Goal: Task Accomplishment & Management: Use online tool/utility

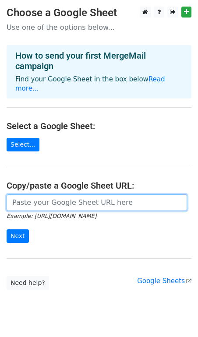
click at [63, 194] on input "url" at bounding box center [97, 202] width 180 height 17
paste input "https://docs.google.com/spreadsheets/d/18iWPBbsotOlEkdN2Ttop5_Udhu92C35qJXEDkeZ…"
type input "https://docs.google.com/spreadsheets/d/18iWPBbsotOlEkdN2Ttop5_Udhu92C35qJXEDkeZ…"
click at [7, 229] on input "Next" at bounding box center [18, 236] width 22 height 14
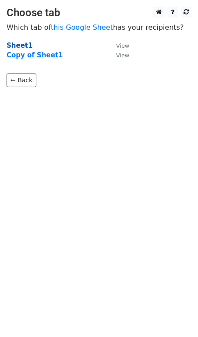
click at [19, 45] on strong "Sheet1" at bounding box center [20, 46] width 26 height 8
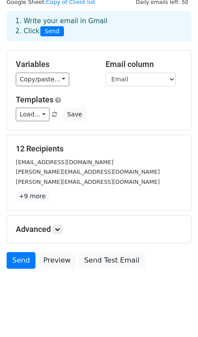
scroll to position [38, 0]
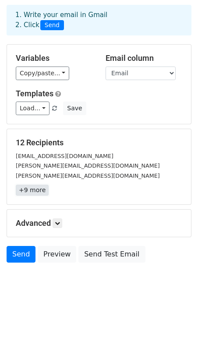
click at [35, 190] on link "+9 more" at bounding box center [32, 190] width 33 height 11
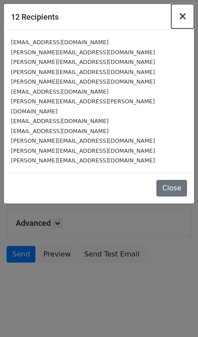
click at [186, 19] on span "×" at bounding box center [182, 16] width 9 height 12
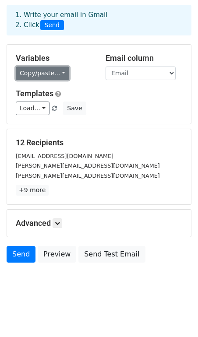
click at [48, 72] on link "Copy/paste..." at bounding box center [42, 74] width 53 height 14
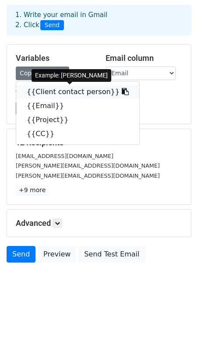
click at [62, 91] on link "{{Client contact person}}" at bounding box center [77, 92] width 123 height 14
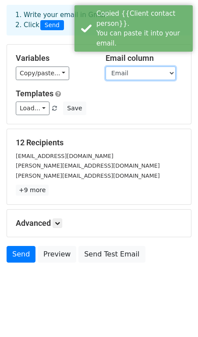
click at [129, 73] on select "Client contact person Email Project CC" at bounding box center [140, 74] width 70 height 14
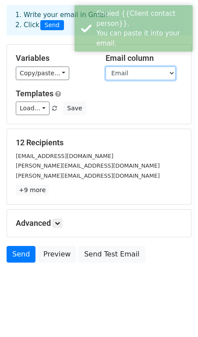
click at [105, 67] on select "Client contact person Email Project CC" at bounding box center [140, 74] width 70 height 14
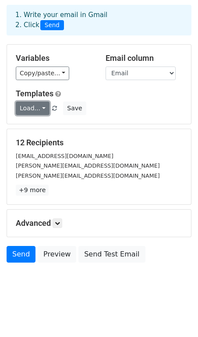
click at [40, 109] on link "Load..." at bounding box center [33, 109] width 34 height 14
click at [42, 109] on link "Load..." at bounding box center [33, 109] width 34 height 14
click at [109, 96] on h5 "Templates" at bounding box center [99, 94] width 166 height 10
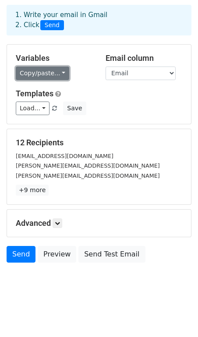
click at [37, 74] on link "Copy/paste..." at bounding box center [42, 74] width 53 height 14
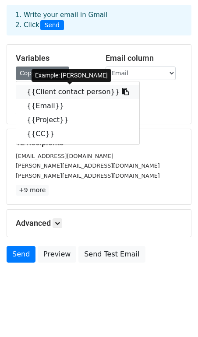
click at [122, 92] on icon at bounding box center [125, 91] width 7 height 7
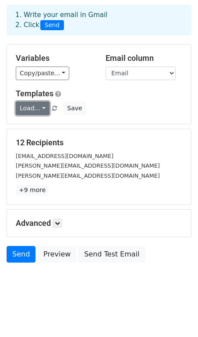
click at [44, 108] on link "Load..." at bounding box center [33, 109] width 34 height 14
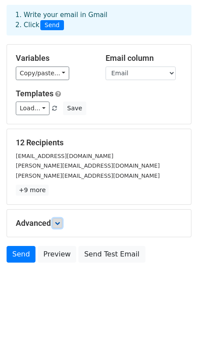
click at [60, 226] on link at bounding box center [58, 223] width 10 height 10
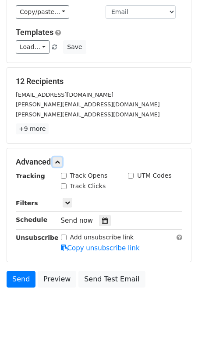
scroll to position [101, 0]
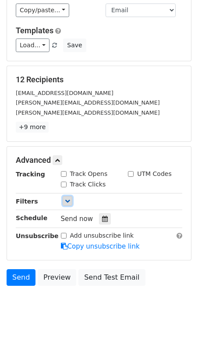
click at [69, 202] on icon at bounding box center [67, 200] width 5 height 5
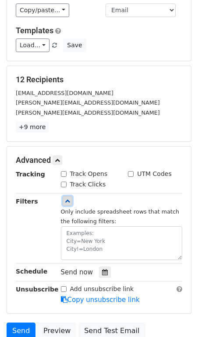
click at [69, 202] on icon at bounding box center [67, 200] width 5 height 5
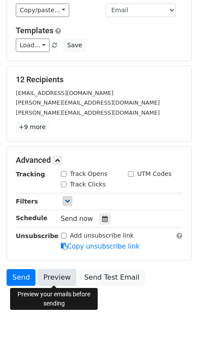
click at [54, 277] on link "Preview" at bounding box center [57, 277] width 39 height 17
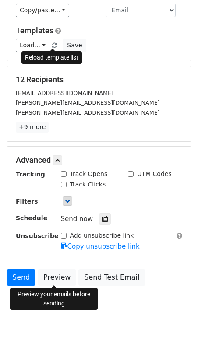
click at [52, 45] on span at bounding box center [54, 46] width 5 height 6
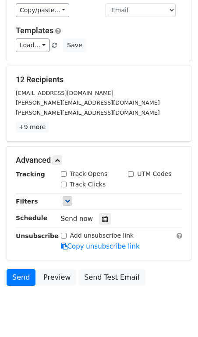
click at [52, 46] on span at bounding box center [54, 46] width 5 height 6
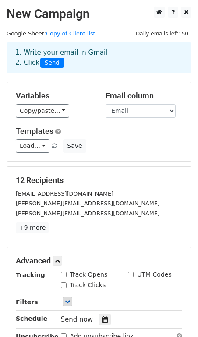
scroll to position [123, 0]
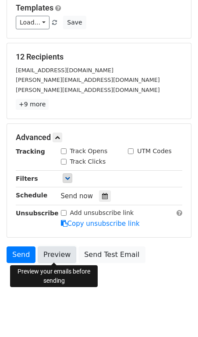
click at [59, 253] on link "Preview" at bounding box center [57, 254] width 39 height 17
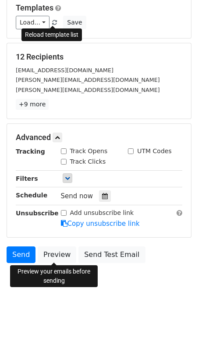
click at [54, 25] on span at bounding box center [54, 23] width 5 height 6
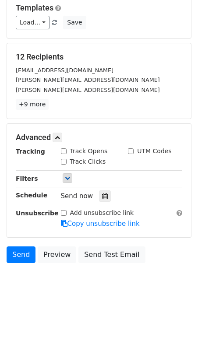
click at [53, 24] on span at bounding box center [54, 23] width 5 height 6
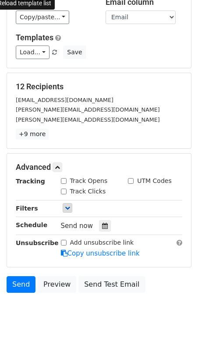
scroll to position [121, 0]
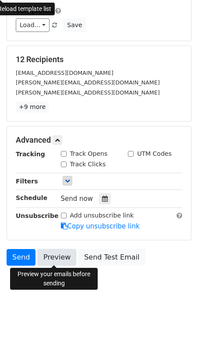
click at [57, 253] on link "Preview" at bounding box center [57, 257] width 39 height 17
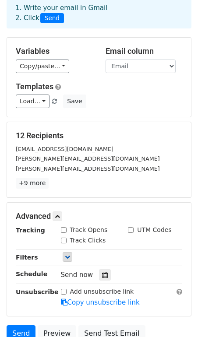
scroll to position [0, 0]
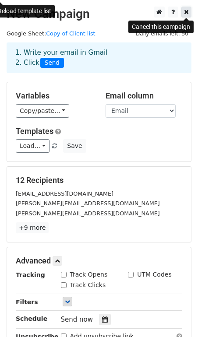
click at [184, 14] on icon at bounding box center [186, 12] width 5 height 6
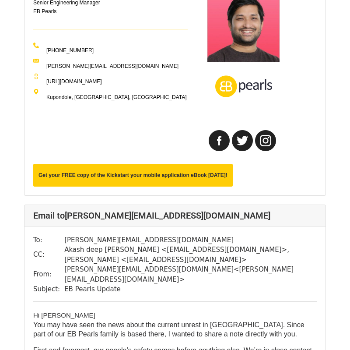
scroll to position [384, 0]
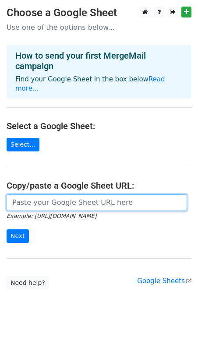
click at [40, 199] on input "url" at bounding box center [97, 202] width 180 height 17
paste input "https://docs.google.com/spreadsheets/d/18iWPBbsotOlEkdN2Ttop5_Udhu92C35qJXEDkeZ…"
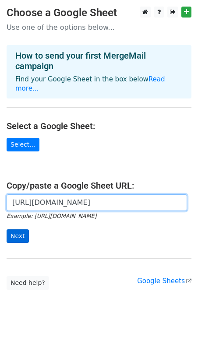
type input "https://docs.google.com/spreadsheets/d/18iWPBbsotOlEkdN2Ttop5_Udhu92C35qJXEDkeZ…"
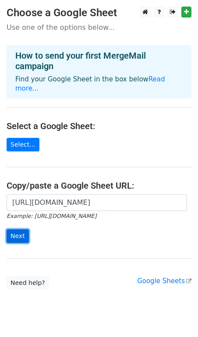
click at [17, 229] on input "Next" at bounding box center [18, 236] width 22 height 14
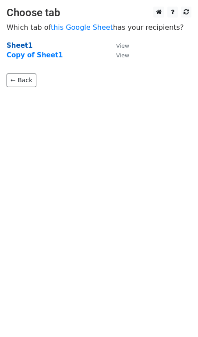
click at [15, 44] on strong "Sheet1" at bounding box center [20, 46] width 26 height 8
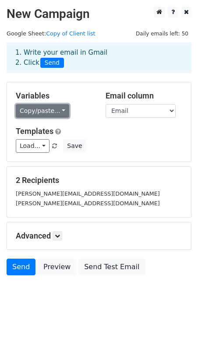
click at [31, 112] on link "Copy/paste..." at bounding box center [42, 111] width 53 height 14
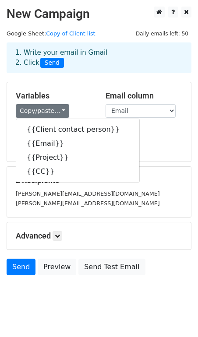
click at [98, 87] on div "Variables Copy/paste... {{Client contact person}} {{Email}} {{Project}} {{CC}} …" at bounding box center [99, 121] width 184 height 79
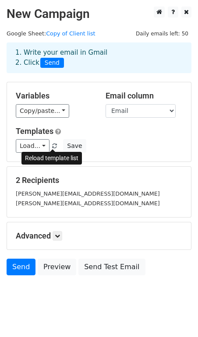
click at [53, 148] on span at bounding box center [54, 147] width 5 height 6
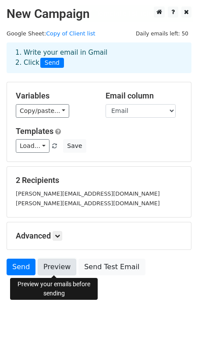
click at [52, 267] on link "Preview" at bounding box center [57, 267] width 39 height 17
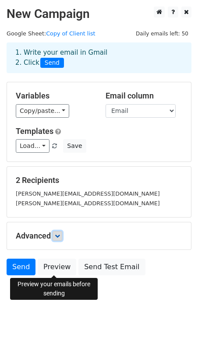
click at [58, 235] on icon at bounding box center [57, 235] width 5 height 5
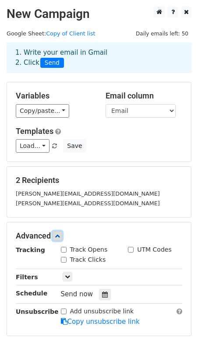
click at [58, 235] on icon at bounding box center [57, 235] width 5 height 5
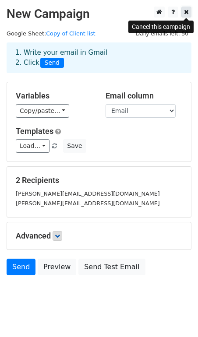
click at [187, 11] on icon at bounding box center [186, 12] width 5 height 6
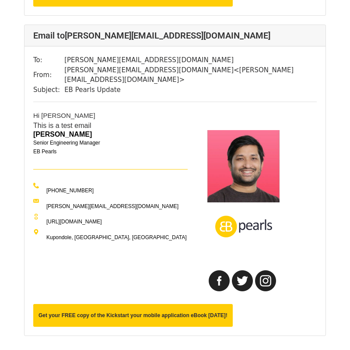
scroll to position [401, 0]
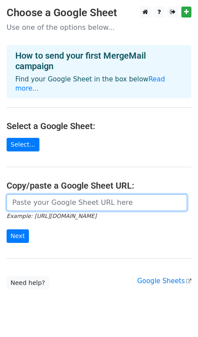
click at [34, 198] on input "url" at bounding box center [97, 202] width 180 height 17
type input "[URL][DOMAIN_NAME]"
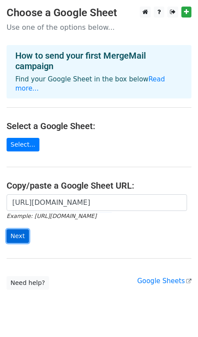
click at [15, 231] on input "Next" at bounding box center [18, 236] width 22 height 14
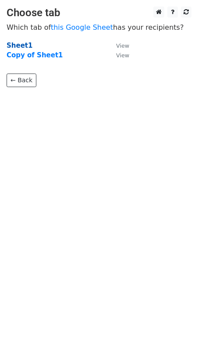
click at [21, 44] on strong "Sheet1" at bounding box center [20, 46] width 26 height 8
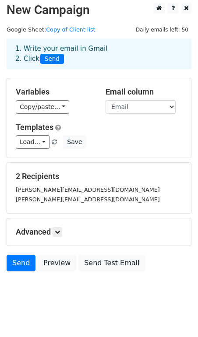
scroll to position [1, 0]
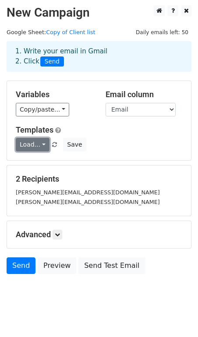
click at [42, 145] on link "Load..." at bounding box center [33, 145] width 34 height 14
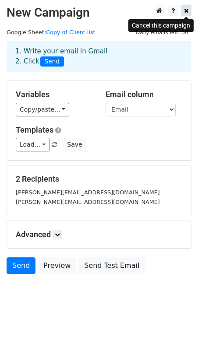
click at [186, 13] on icon at bounding box center [186, 10] width 5 height 6
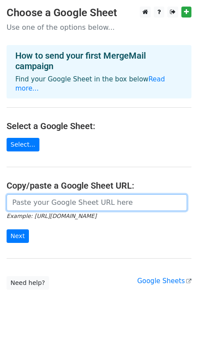
click at [25, 201] on input "url" at bounding box center [97, 202] width 180 height 17
type input "[URL][DOMAIN_NAME]"
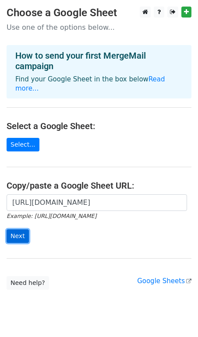
click at [18, 230] on input "Next" at bounding box center [18, 236] width 22 height 14
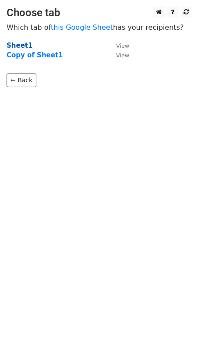
click at [26, 46] on strong "Sheet1" at bounding box center [20, 46] width 26 height 8
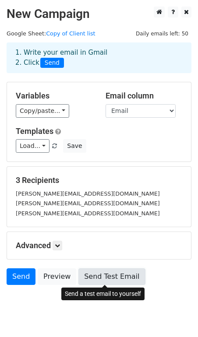
click at [98, 274] on link "Send Test Email" at bounding box center [111, 276] width 67 height 17
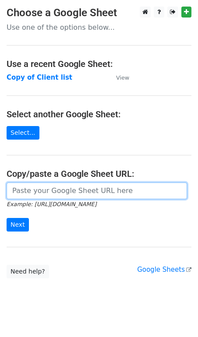
click at [52, 190] on input "url" at bounding box center [97, 191] width 180 height 17
click at [64, 194] on input "url" at bounding box center [97, 191] width 180 height 17
type input "[URL][DOMAIN_NAME]"
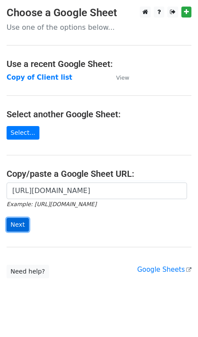
click at [21, 224] on input "Next" at bounding box center [18, 225] width 22 height 14
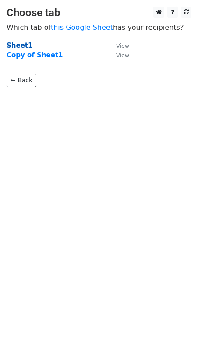
click at [22, 44] on strong "Sheet1" at bounding box center [20, 46] width 26 height 8
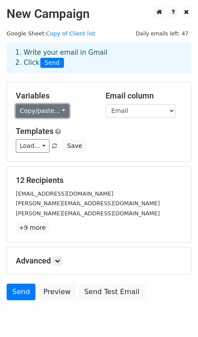
click at [60, 112] on link "Copy/paste..." at bounding box center [42, 111] width 53 height 14
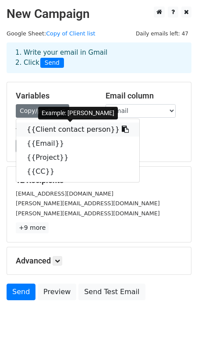
click at [76, 129] on link "{{Client contact person}}" at bounding box center [77, 130] width 123 height 14
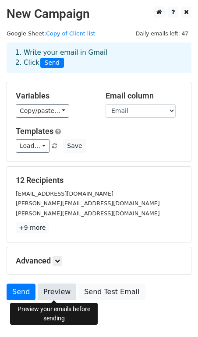
click at [53, 292] on link "Preview" at bounding box center [57, 292] width 39 height 17
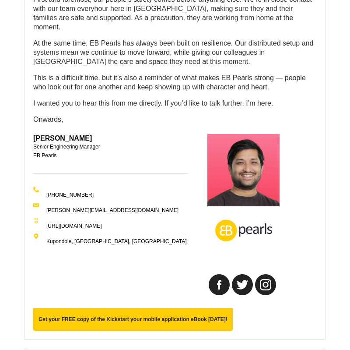
scroll to position [3050, 0]
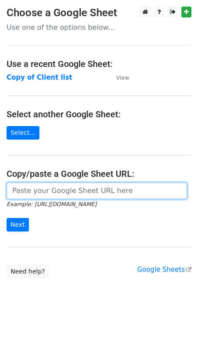
click at [35, 192] on input "url" at bounding box center [97, 191] width 180 height 17
type input "[URL][DOMAIN_NAME]"
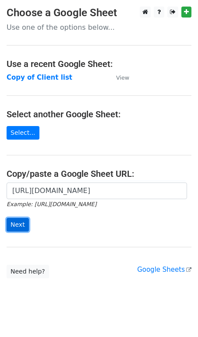
click at [21, 228] on input "Next" at bounding box center [18, 225] width 22 height 14
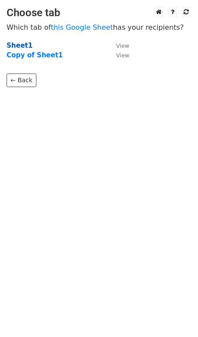
click at [16, 46] on strong "Sheet1" at bounding box center [20, 46] width 26 height 8
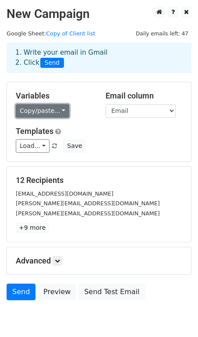
click at [59, 111] on link "Copy/paste..." at bounding box center [42, 111] width 53 height 14
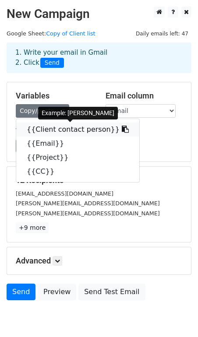
click at [54, 128] on link "{{Client contact person}}" at bounding box center [77, 130] width 123 height 14
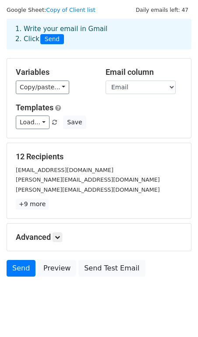
scroll to position [34, 0]
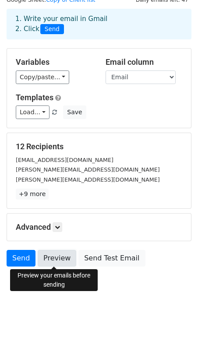
click at [56, 256] on link "Preview" at bounding box center [57, 258] width 39 height 17
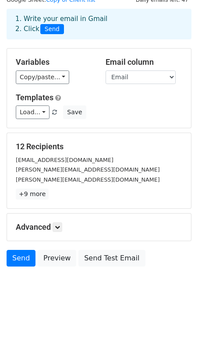
click at [35, 308] on html "New Campaign Daily emails left: 47 Google Sheet: Copy of Client list 1. Write y…" at bounding box center [99, 153] width 198 height 375
click at [23, 257] on link "Send" at bounding box center [21, 258] width 29 height 17
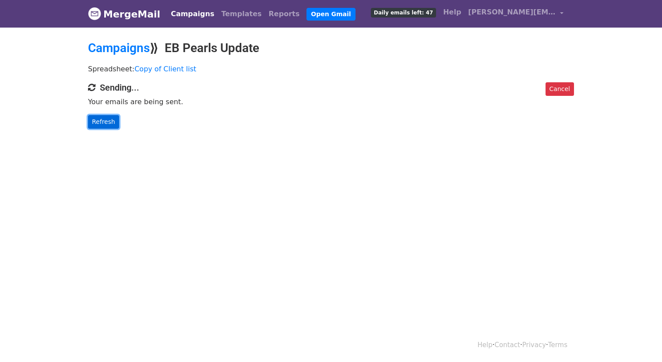
click at [106, 122] on link "Refresh" at bounding box center [103, 122] width 31 height 14
click at [105, 127] on link "Refresh" at bounding box center [103, 122] width 31 height 14
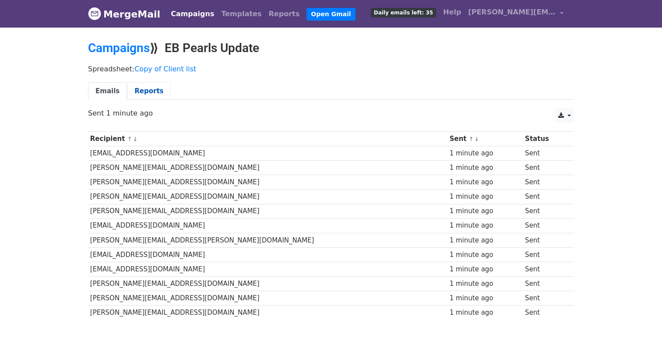
click at [146, 90] on link "Reports" at bounding box center [149, 91] width 44 height 18
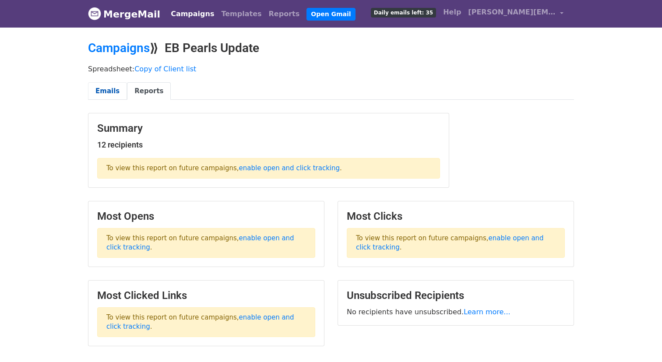
click at [105, 93] on link "Emails" at bounding box center [107, 91] width 39 height 18
